Goal: Transaction & Acquisition: Purchase product/service

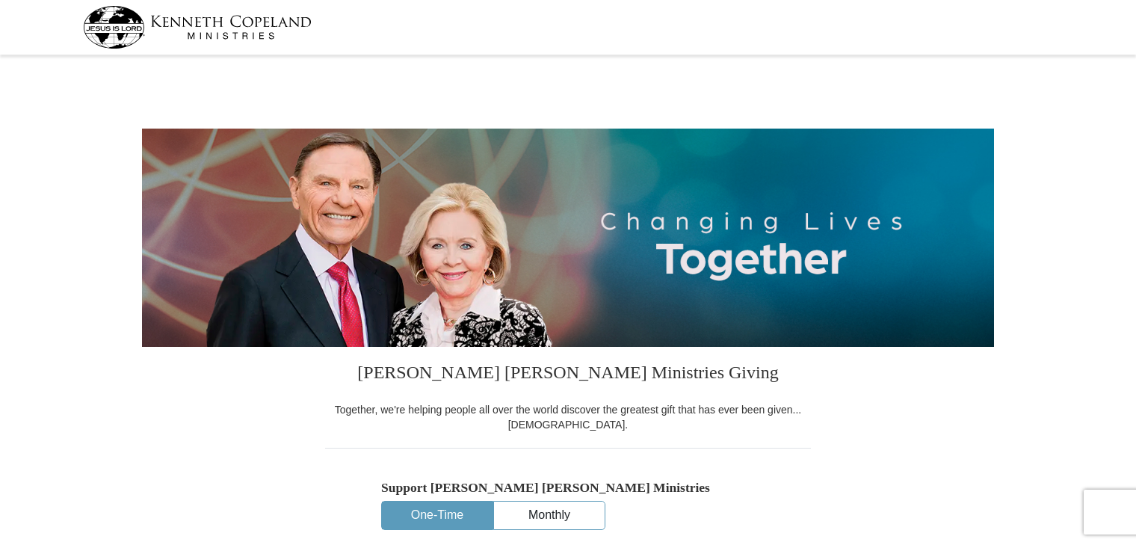
select select "TN"
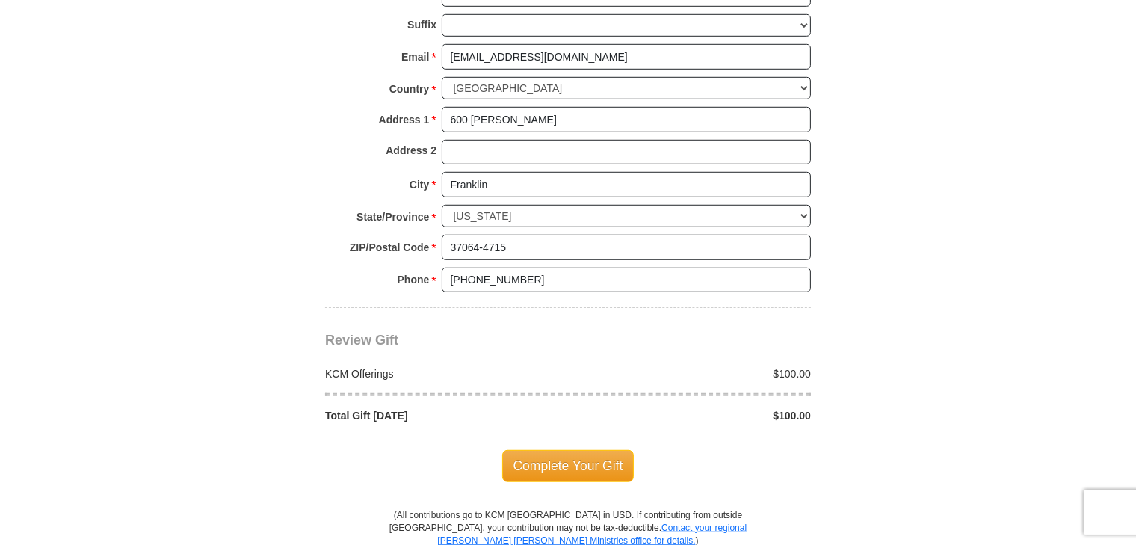
scroll to position [1121, 0]
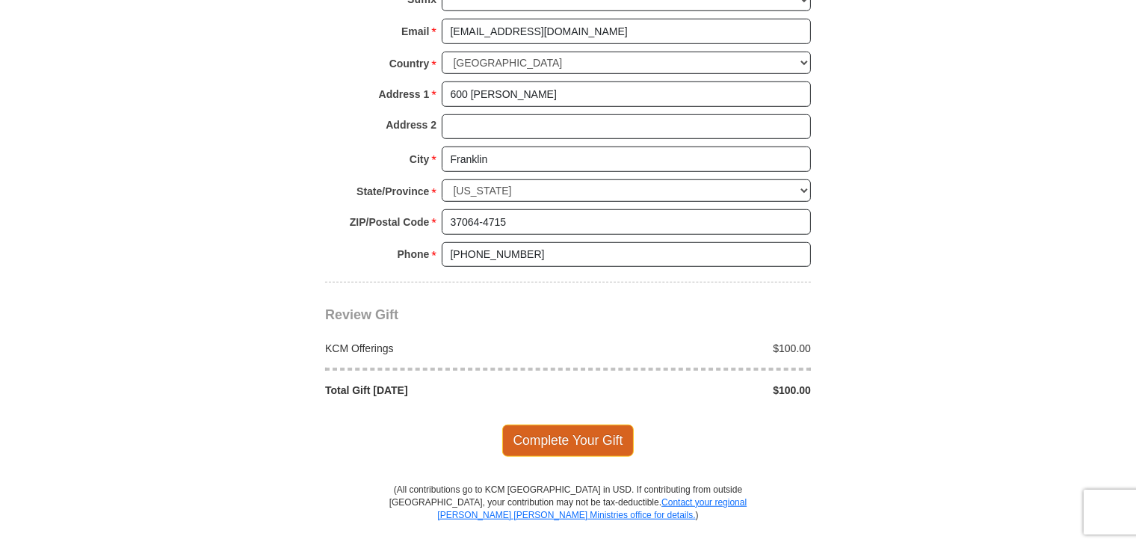
click at [560, 428] on span "Complete Your Gift" at bounding box center [568, 440] width 132 height 31
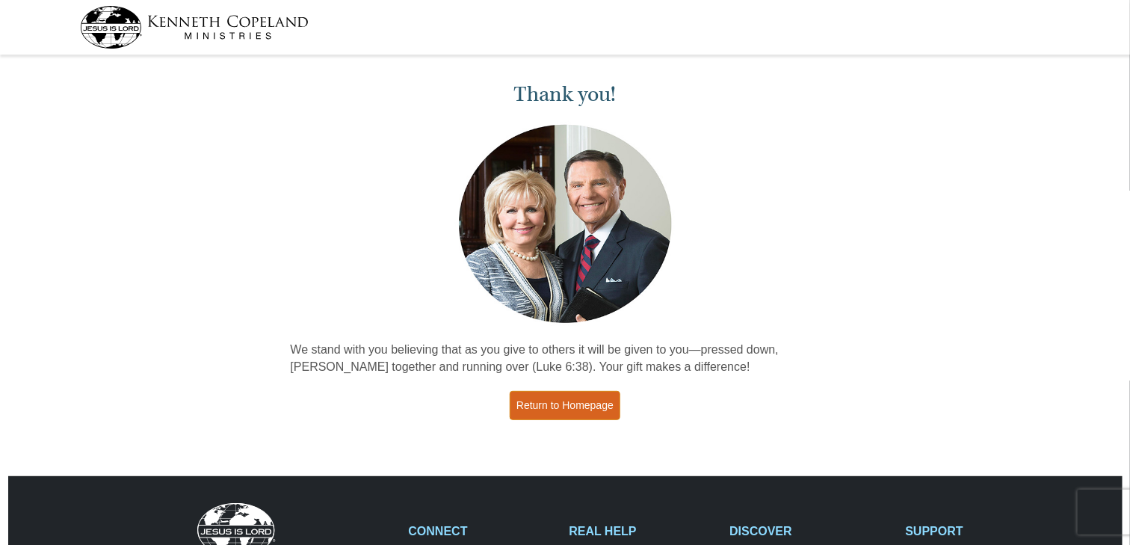
click at [581, 406] on link "Return to Homepage" at bounding box center [565, 405] width 111 height 29
